Goal: Information Seeking & Learning: Check status

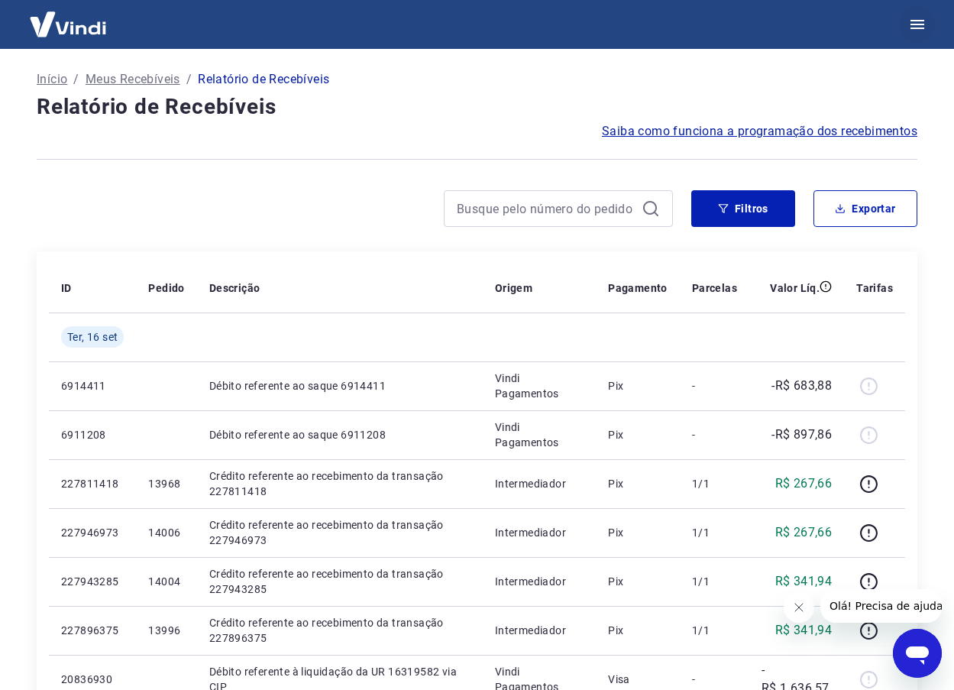
click at [915, 15] on icon "button" at bounding box center [917, 24] width 18 height 18
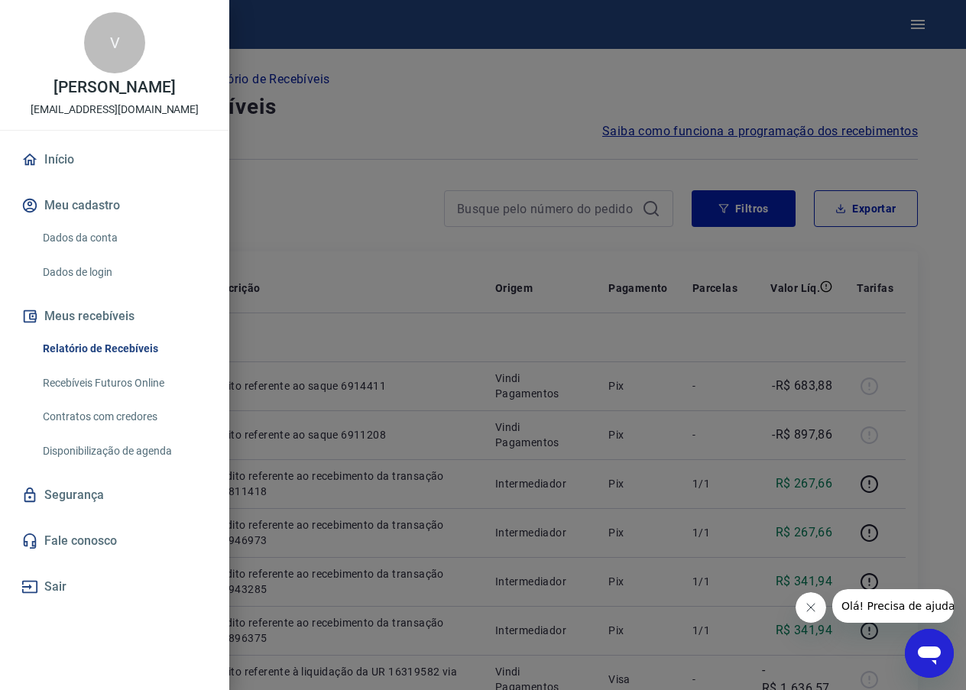
click at [397, 77] on div at bounding box center [483, 345] width 966 height 690
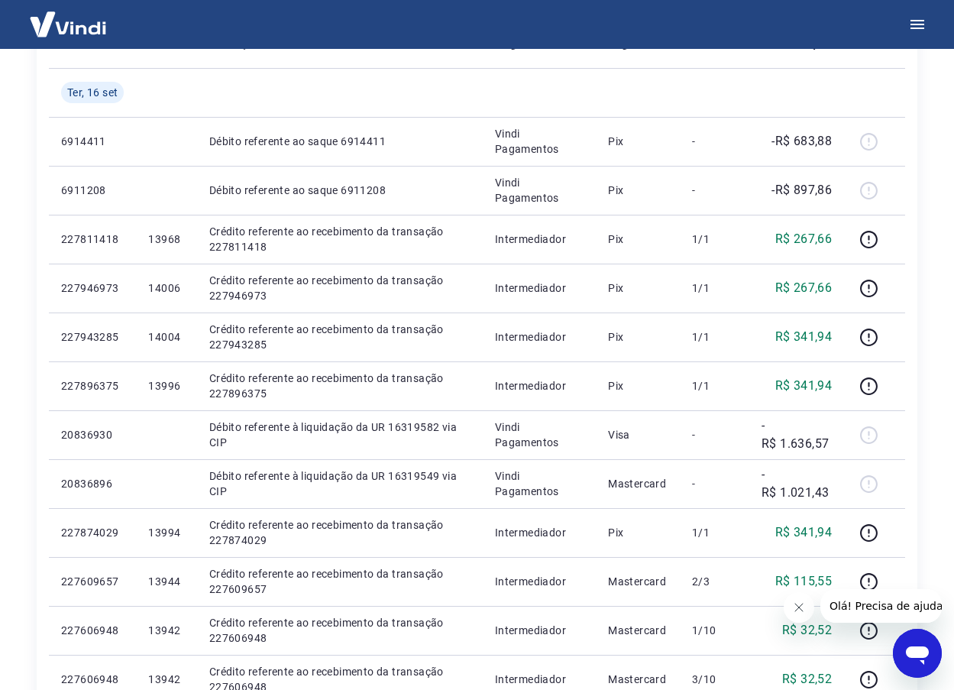
scroll to position [382, 0]
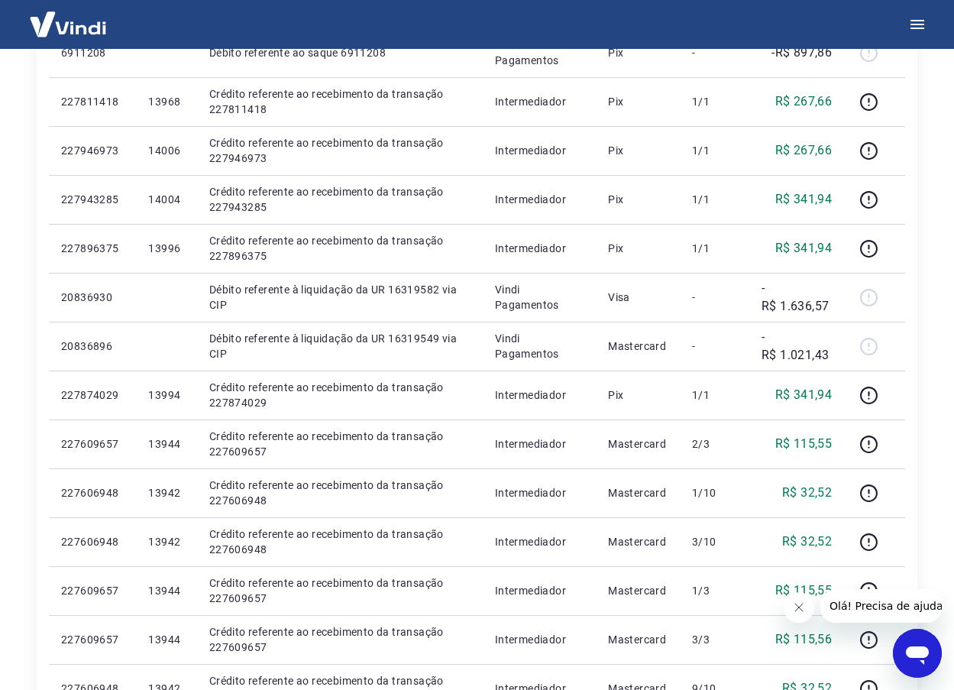
click at [799, 609] on icon "Fechar mensagem da empresa" at bounding box center [798, 607] width 12 height 12
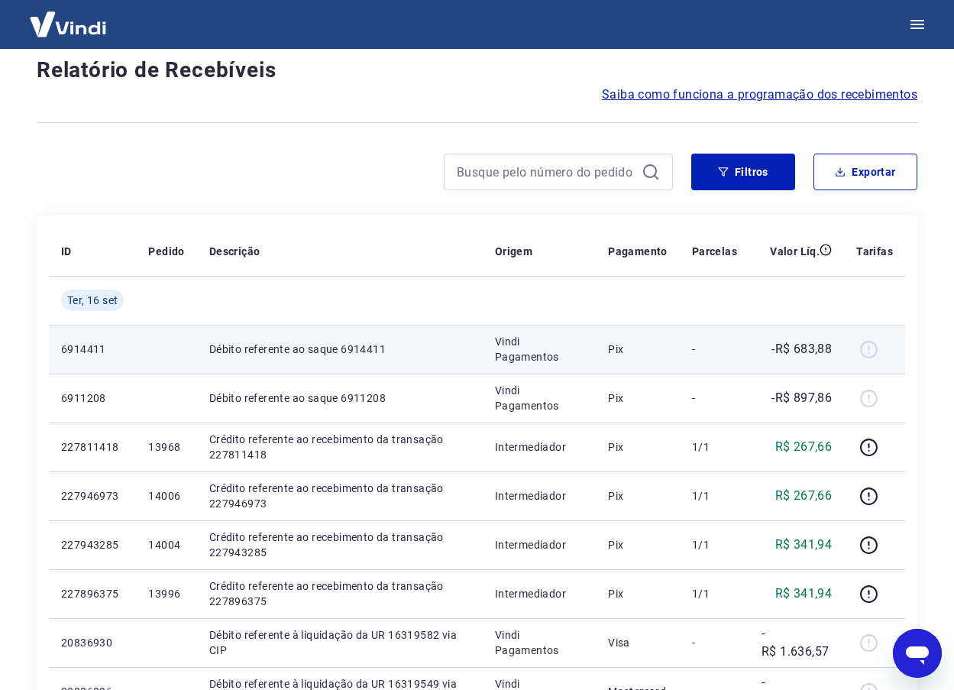
scroll to position [0, 0]
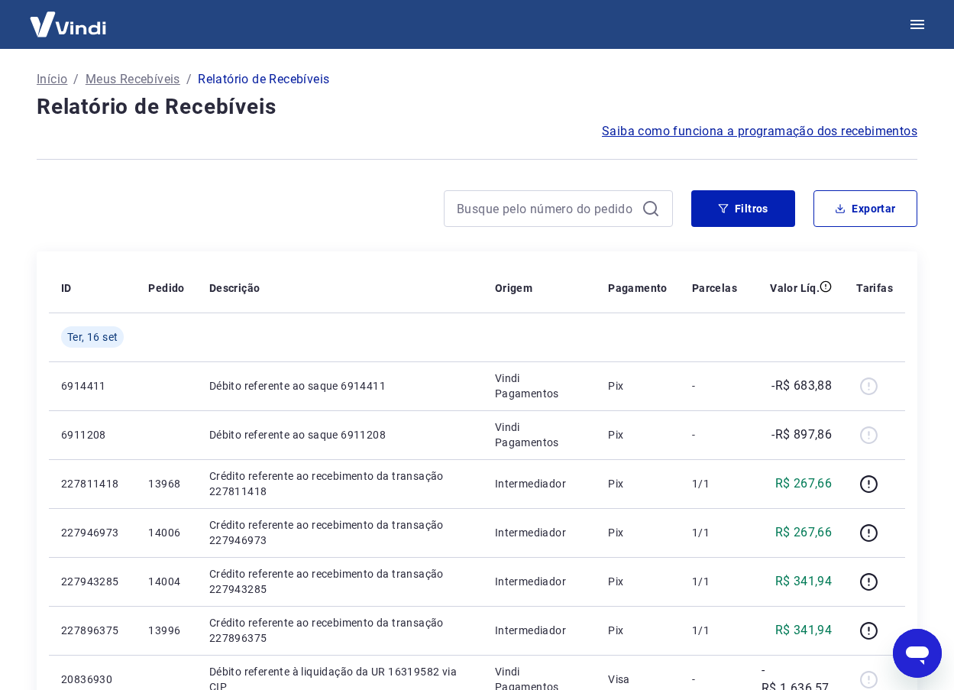
click at [61, 78] on p "Início" at bounding box center [52, 79] width 31 height 18
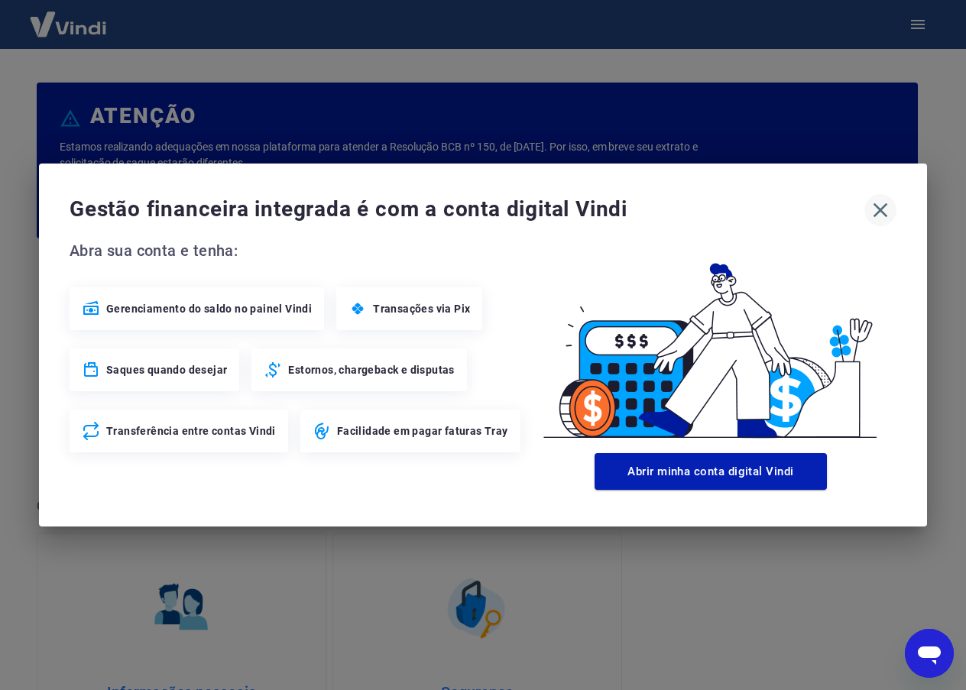
click at [881, 210] on icon "button" at bounding box center [880, 210] width 15 height 15
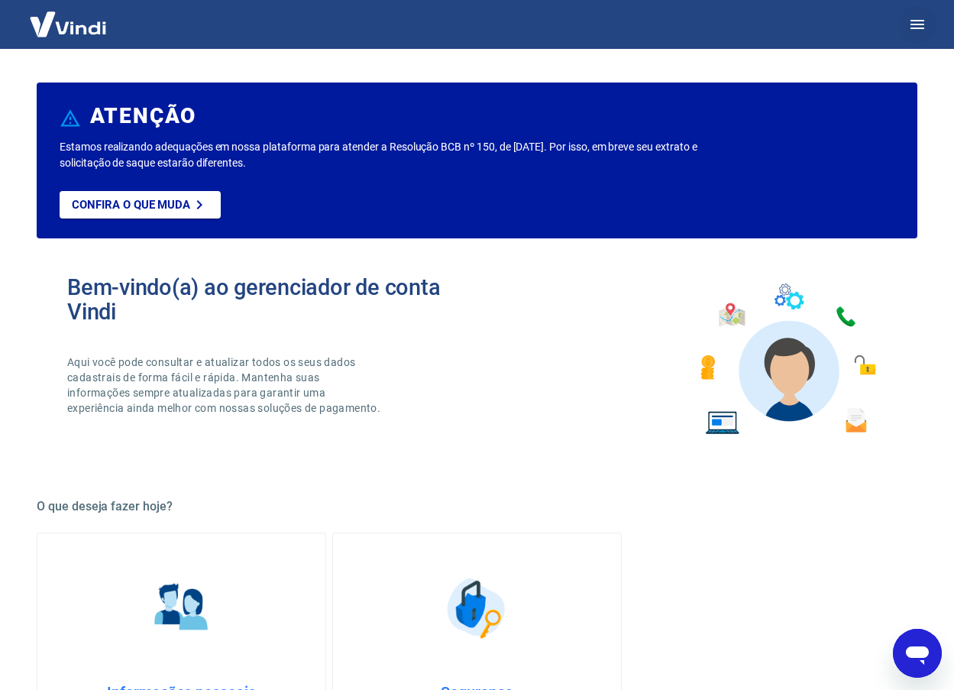
click at [920, 28] on icon "button" at bounding box center [918, 24] width 14 height 9
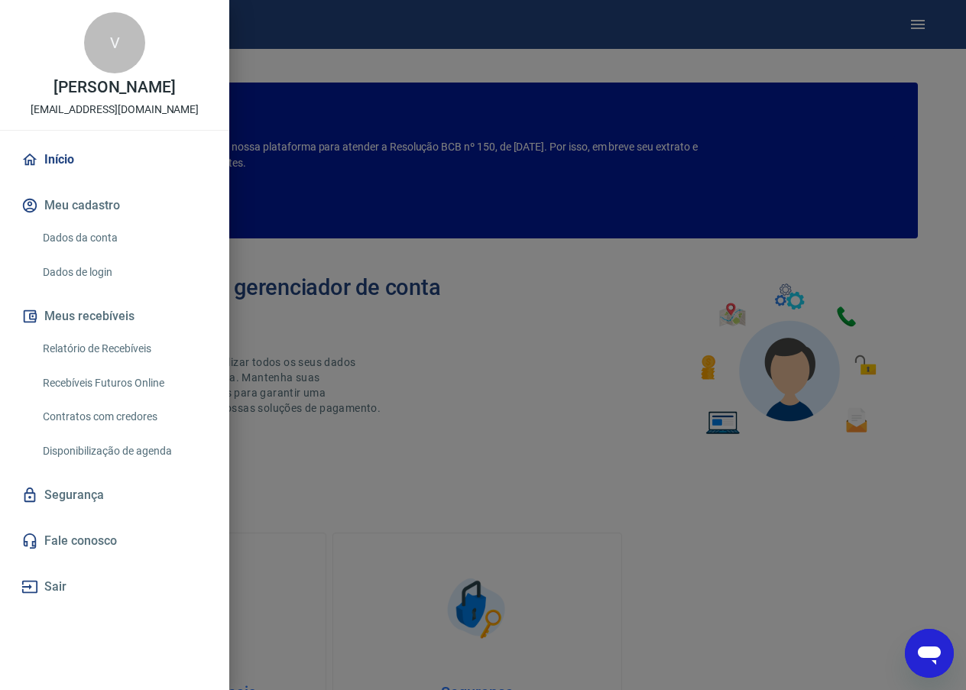
click at [102, 332] on button "Meus recebíveis" at bounding box center [114, 317] width 193 height 34
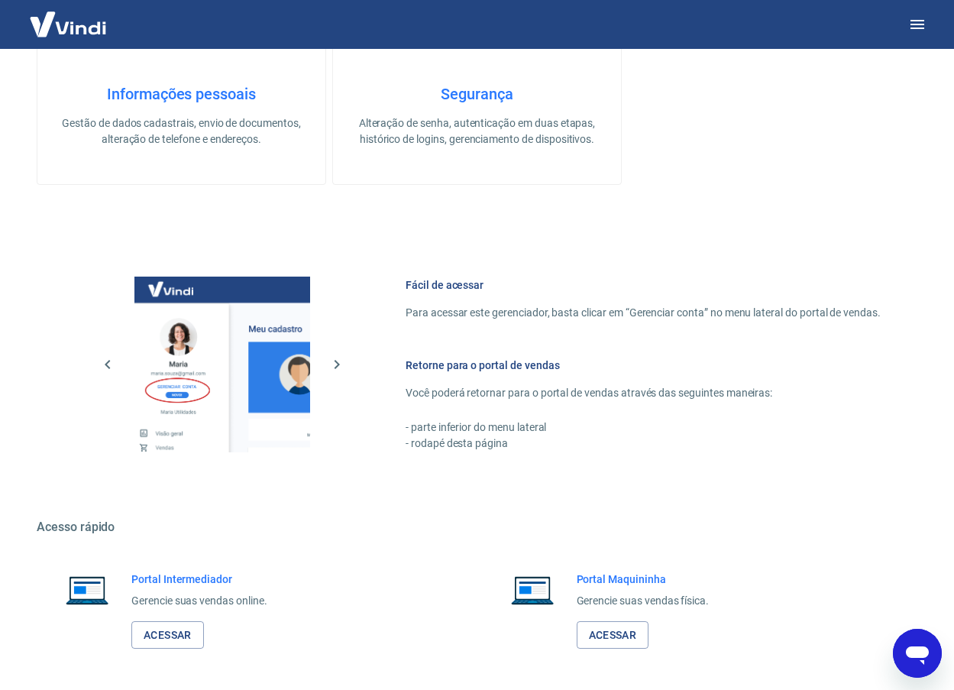
scroll to position [659, 0]
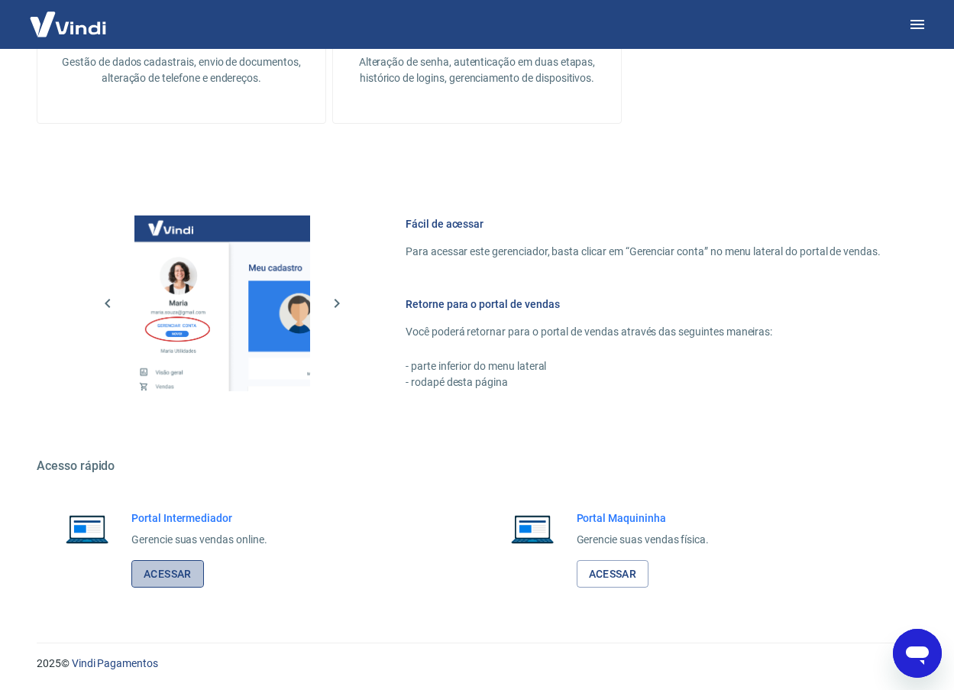
click at [187, 575] on link "Acessar" at bounding box center [167, 574] width 73 height 28
